Goal: Book appointment/travel/reservation

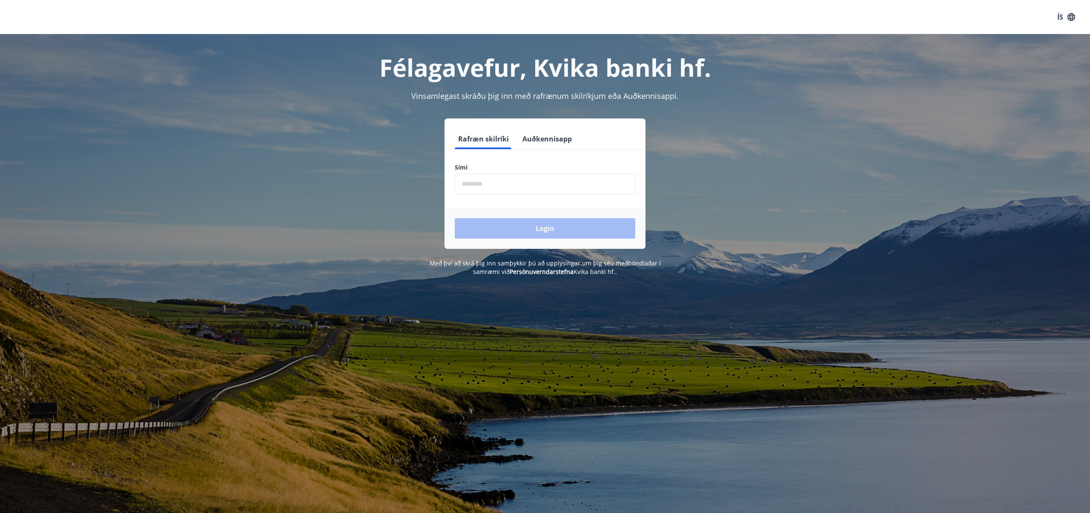
click at [520, 182] on input "phone" at bounding box center [545, 183] width 181 height 21
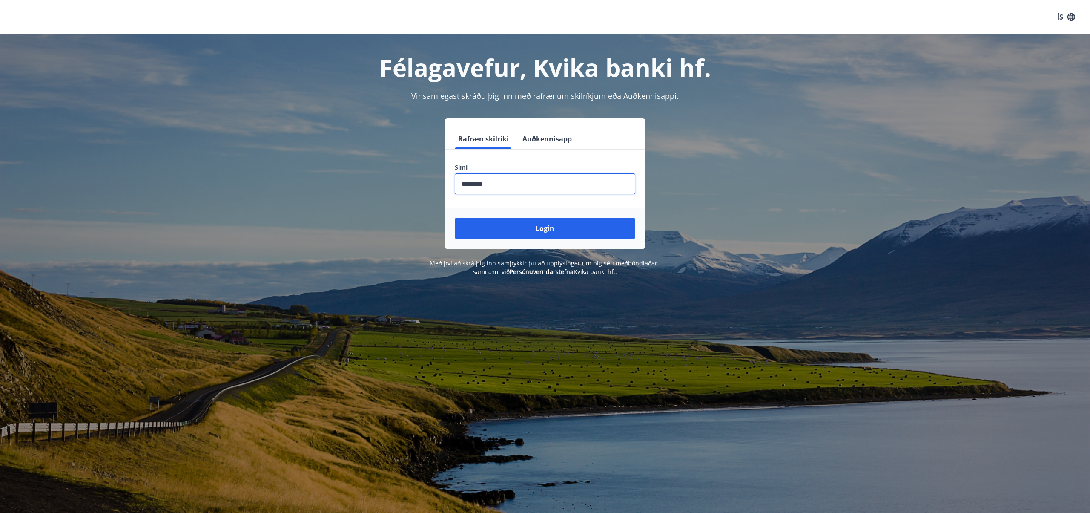
type input "********"
click at [455, 218] on button "Login" at bounding box center [545, 228] width 181 height 20
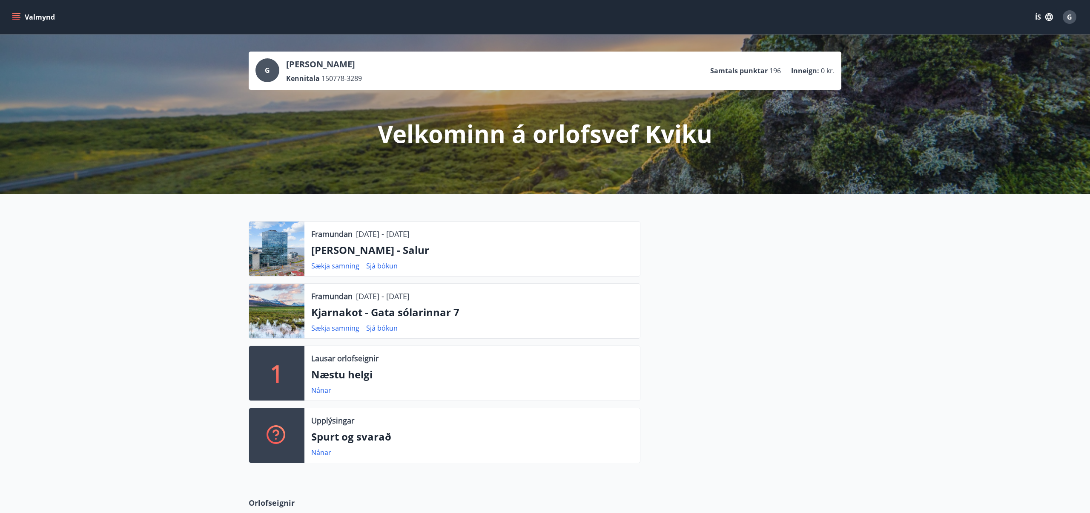
click at [9, 20] on div "Valmynd ÍS G" at bounding box center [545, 17] width 1090 height 34
click at [13, 19] on icon "menu" at bounding box center [16, 19] width 8 height 1
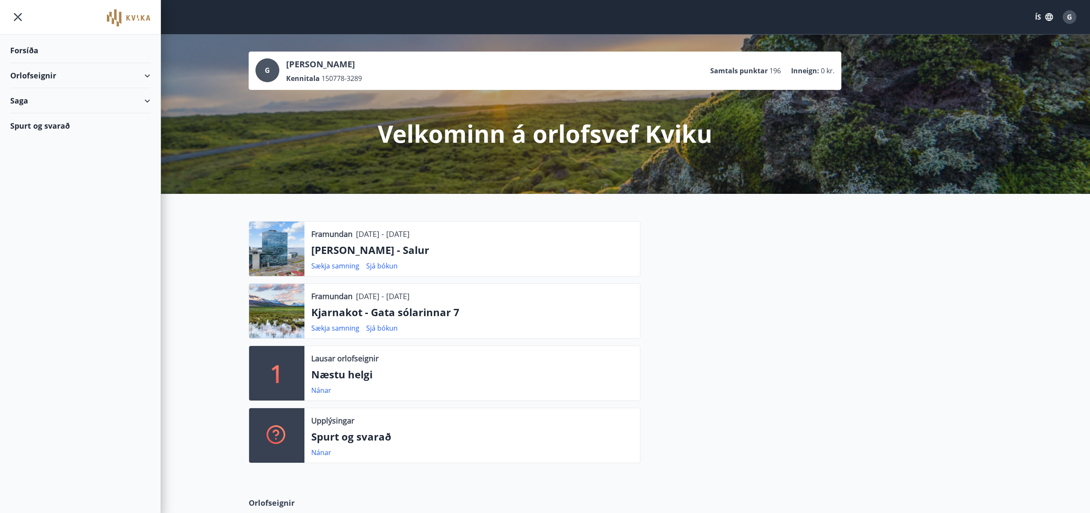
click at [47, 69] on div "Orlofseignir" at bounding box center [80, 75] width 140 height 25
click at [39, 96] on div "Framboð" at bounding box center [80, 97] width 126 height 18
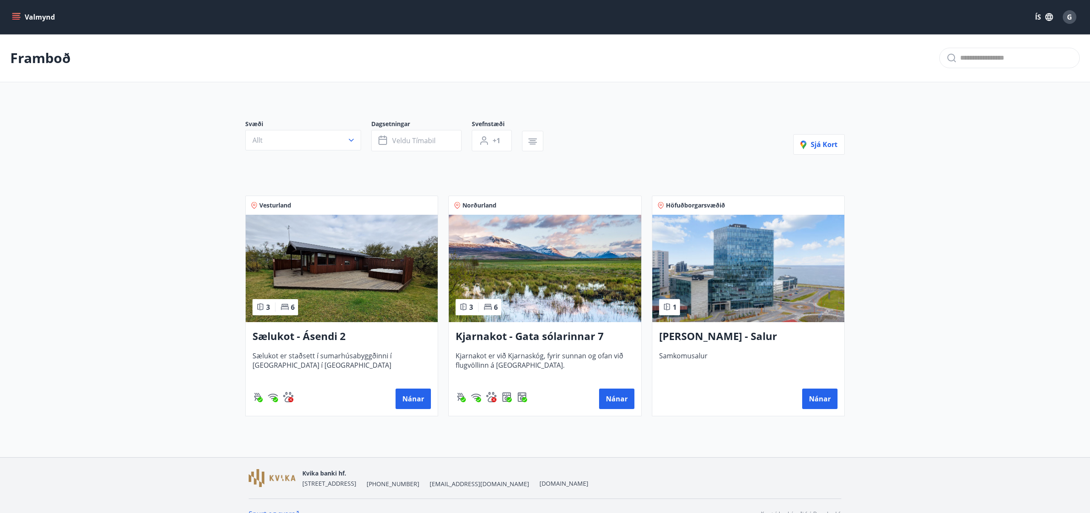
click at [548, 277] on img at bounding box center [545, 268] width 192 height 107
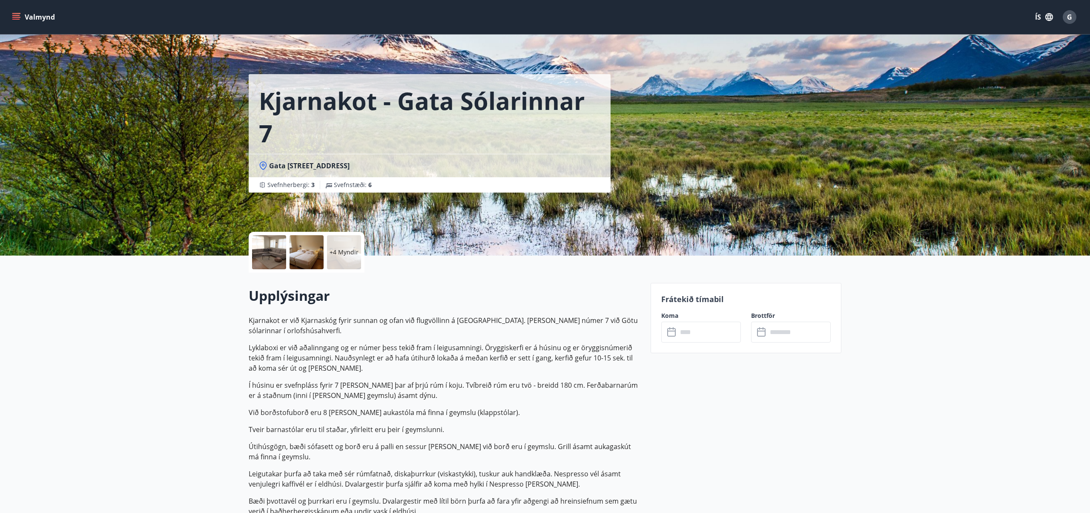
click at [263, 253] on div at bounding box center [269, 252] width 34 height 34
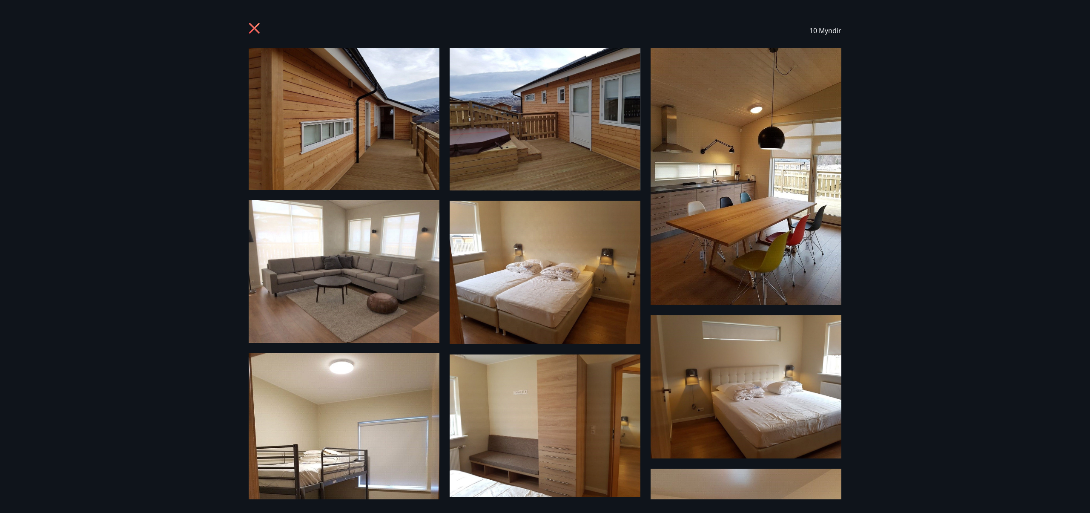
click at [252, 29] on icon at bounding box center [256, 30] width 14 height 14
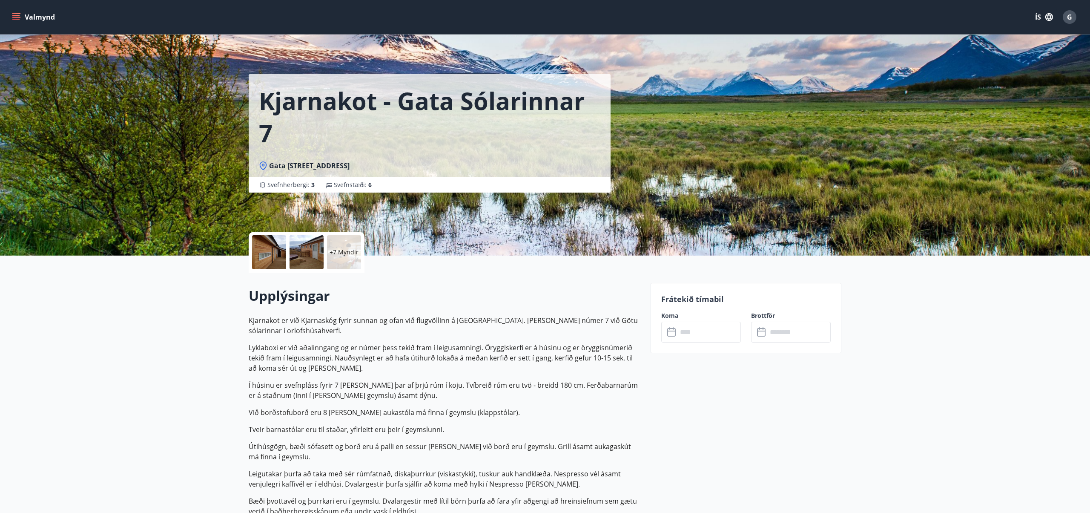
click at [17, 19] on icon "menu" at bounding box center [16, 19] width 8 height 1
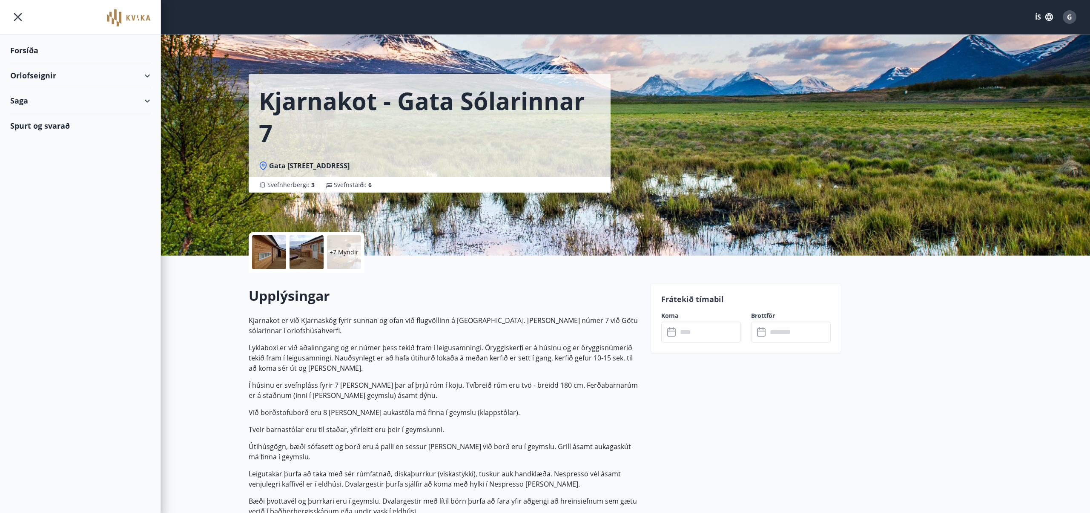
click at [152, 76] on icon at bounding box center [147, 76] width 10 height 10
click at [51, 116] on div "Bókunardagatal" at bounding box center [80, 115] width 126 height 18
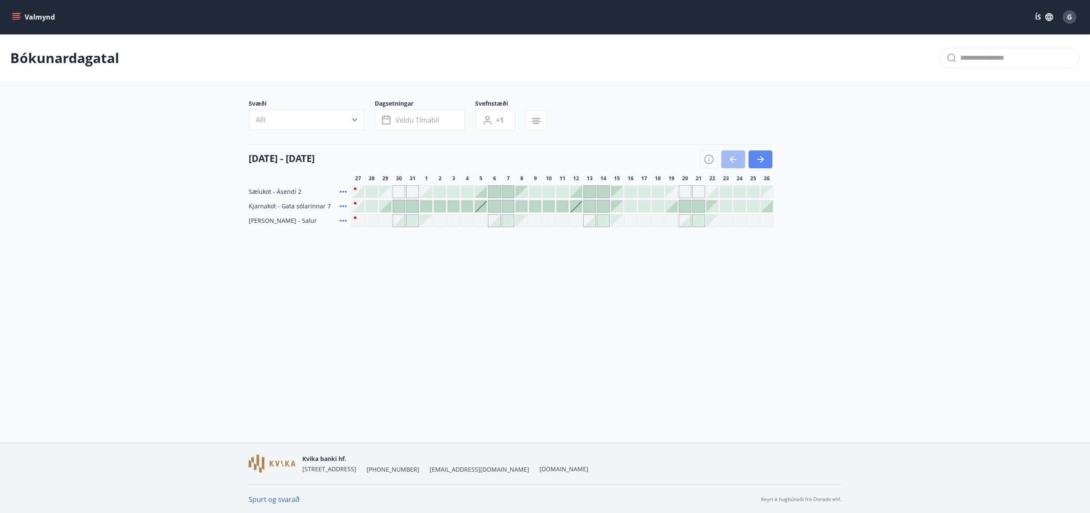
click at [765, 167] on button "button" at bounding box center [761, 159] width 24 height 18
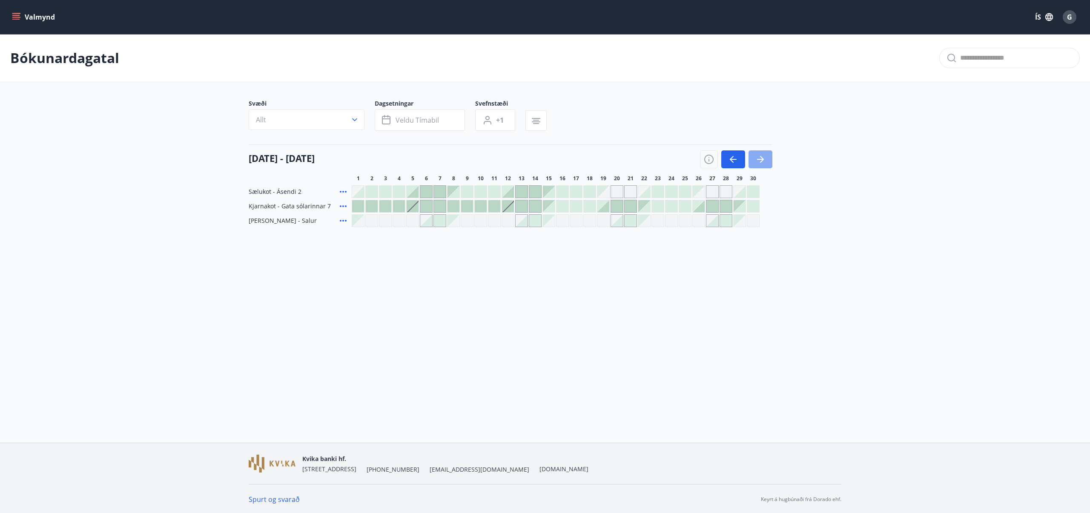
click at [765, 167] on button "button" at bounding box center [761, 159] width 24 height 18
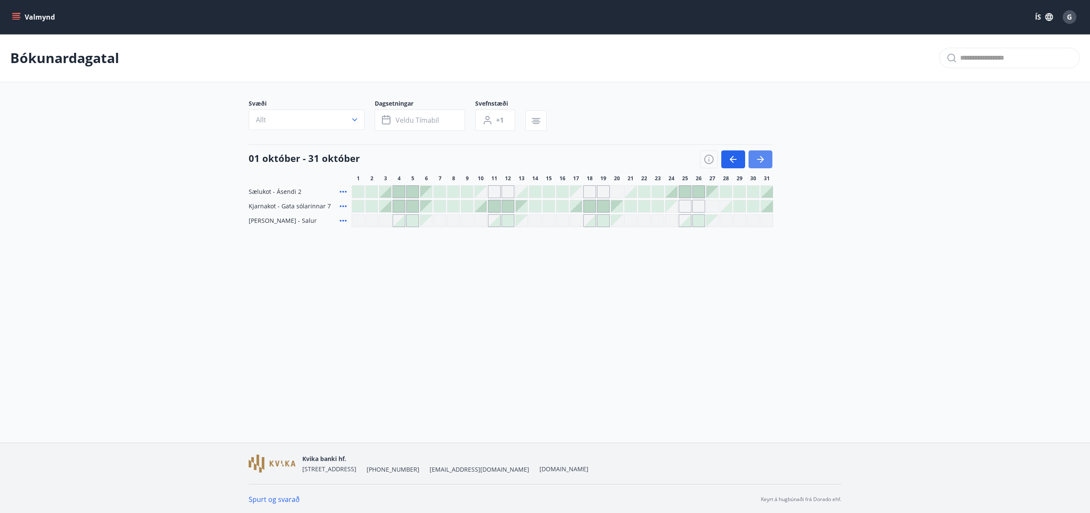
click at [765, 167] on button "button" at bounding box center [761, 159] width 24 height 18
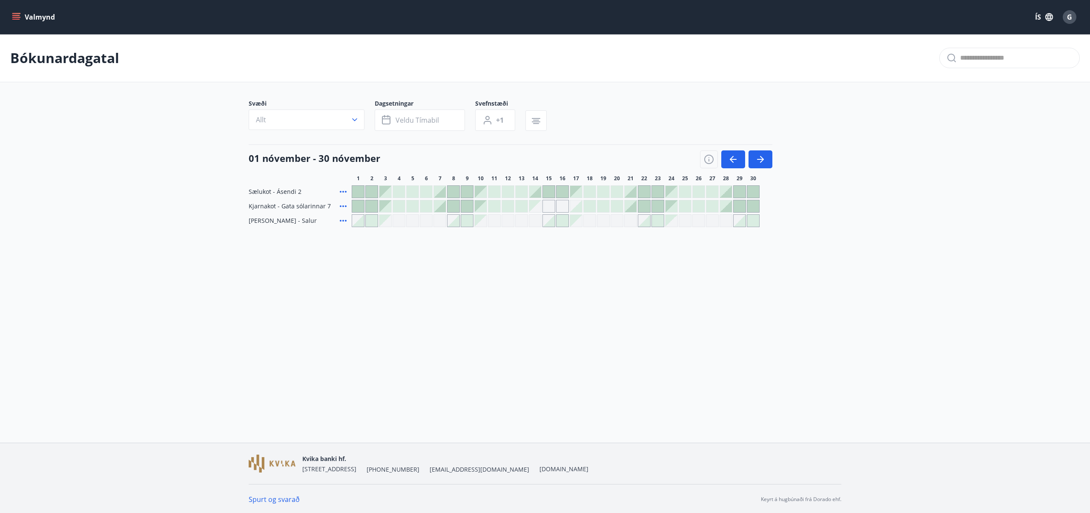
click at [439, 207] on div at bounding box center [440, 206] width 12 height 12
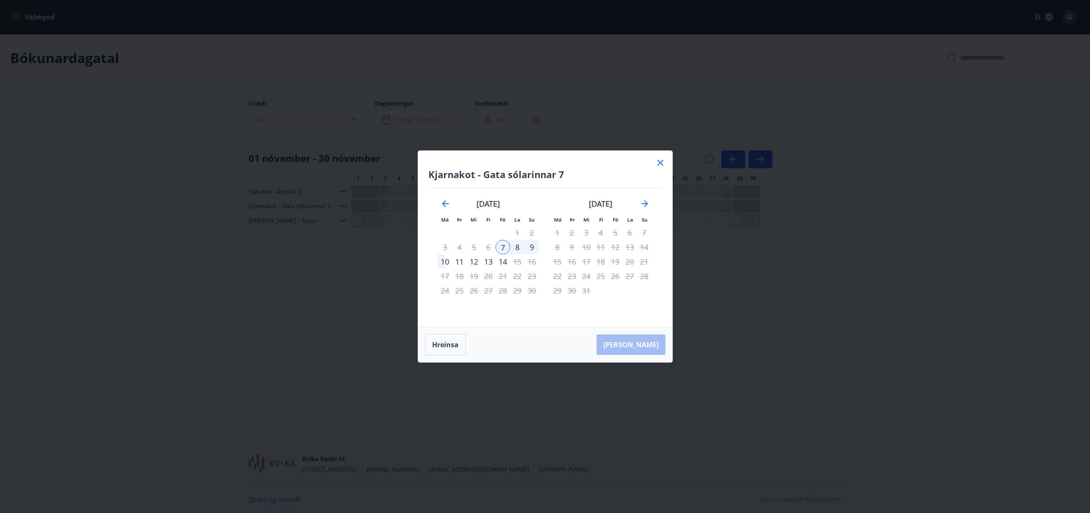
click at [444, 259] on div "10" at bounding box center [445, 261] width 14 height 14
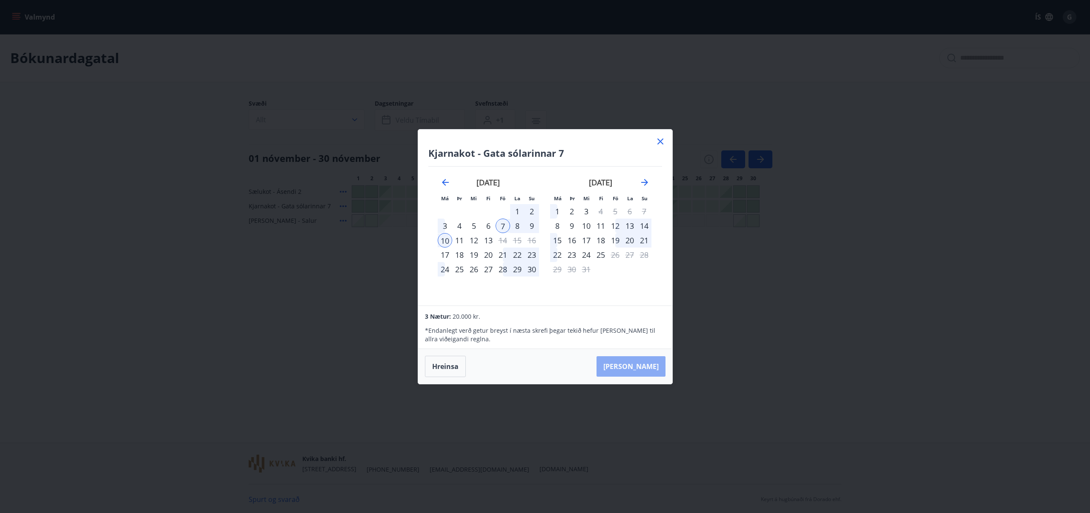
click at [662, 372] on button "Taka Frá" at bounding box center [631, 366] width 69 height 20
click at [423, 362] on div "Hreinsa Taka Frá" at bounding box center [545, 366] width 254 height 35
click at [452, 367] on button "Hreinsa" at bounding box center [445, 366] width 41 height 21
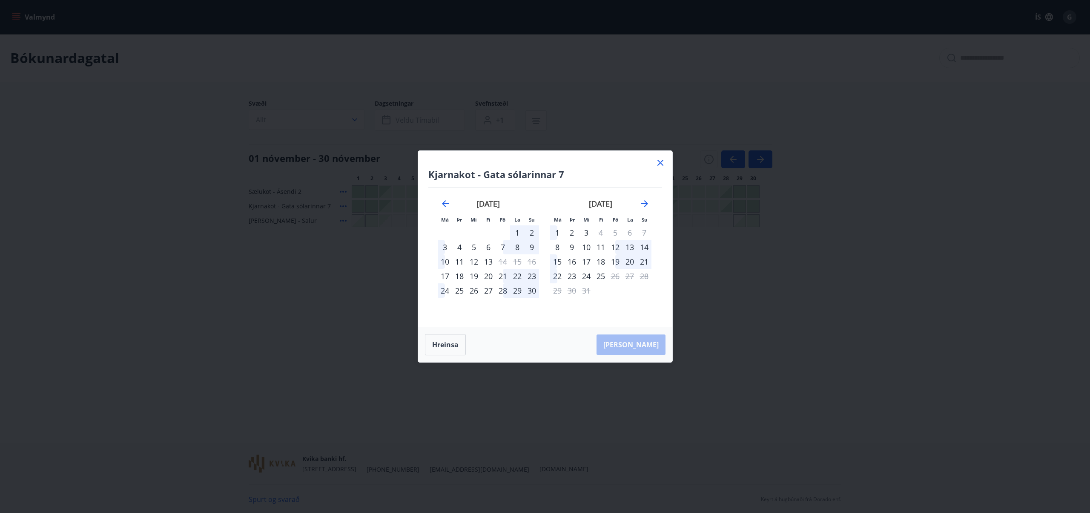
click at [662, 167] on icon at bounding box center [660, 163] width 10 height 10
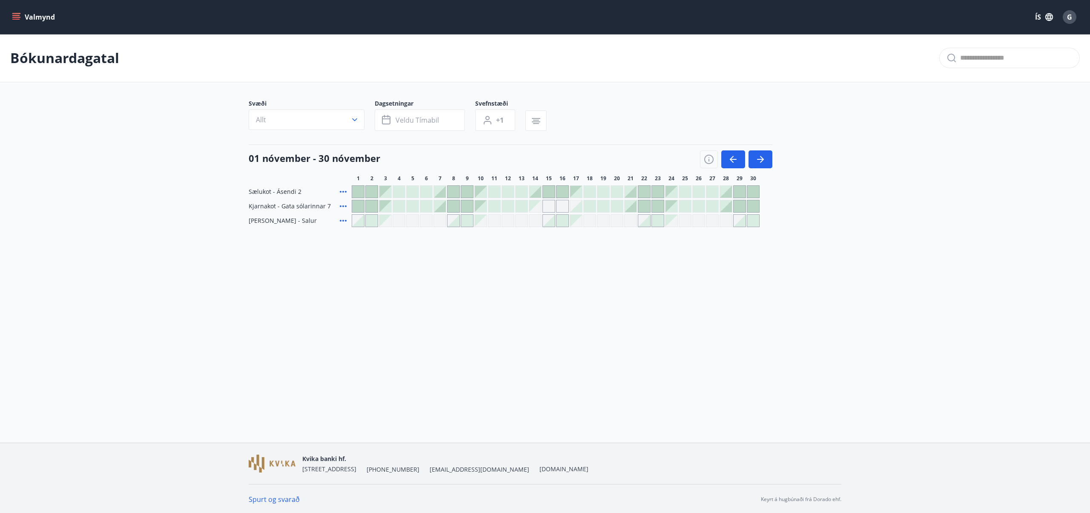
click at [272, 206] on span "Kjarnakot - Gata sólarinnar 7" at bounding box center [290, 206] width 82 height 9
drag, startPoint x: 272, startPoint y: 206, endPoint x: 471, endPoint y: 219, distance: 200.1
click at [471, 219] on div "Sælukot - Ásendi 2 Kjarnakot - Gata sólarinnar 7 Iða - Salur" at bounding box center [545, 206] width 593 height 42
drag, startPoint x: 449, startPoint y: 297, endPoint x: 442, endPoint y: 290, distance: 10.3
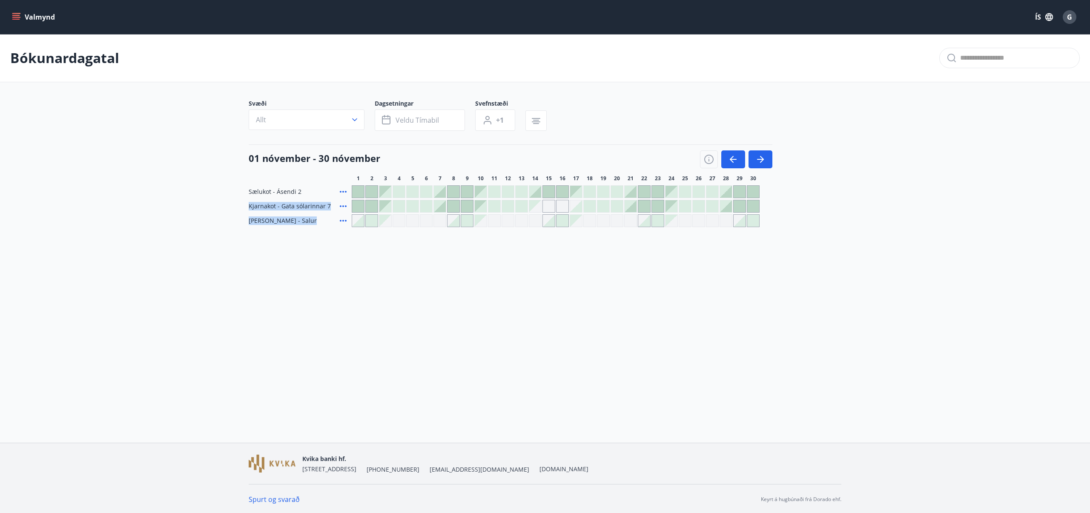
click at [449, 298] on div "Valmynd ÍS G Bókunardagatal Svæði Allt Dagsetningar Veldu tímabil Svefnstæði +1…" at bounding box center [545, 221] width 1090 height 442
